Goal: Navigation & Orientation: Find specific page/section

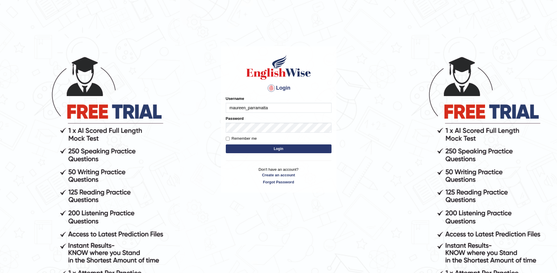
type input "maureen_parramatta"
click at [285, 148] on button "Login" at bounding box center [279, 149] width 106 height 9
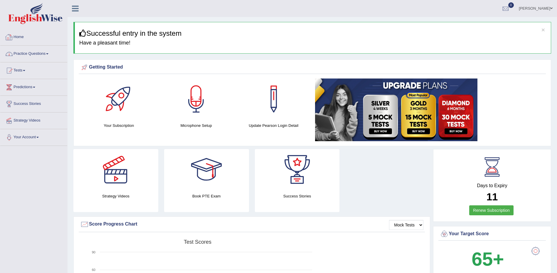
click at [16, 38] on link "Home" at bounding box center [33, 36] width 67 height 15
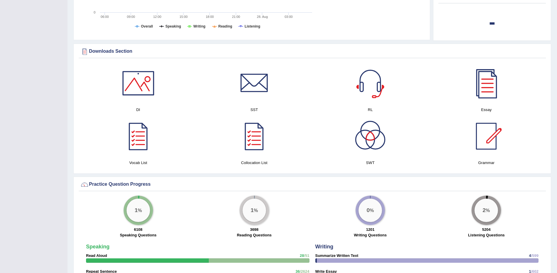
scroll to position [264, 0]
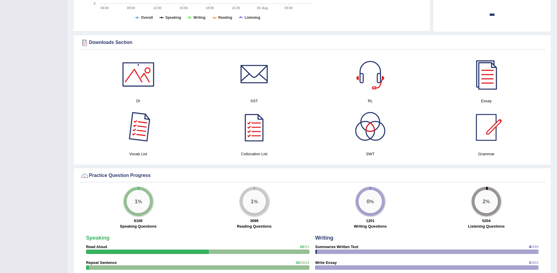
click at [137, 131] on div at bounding box center [138, 127] width 41 height 41
